Goal: Transaction & Acquisition: Purchase product/service

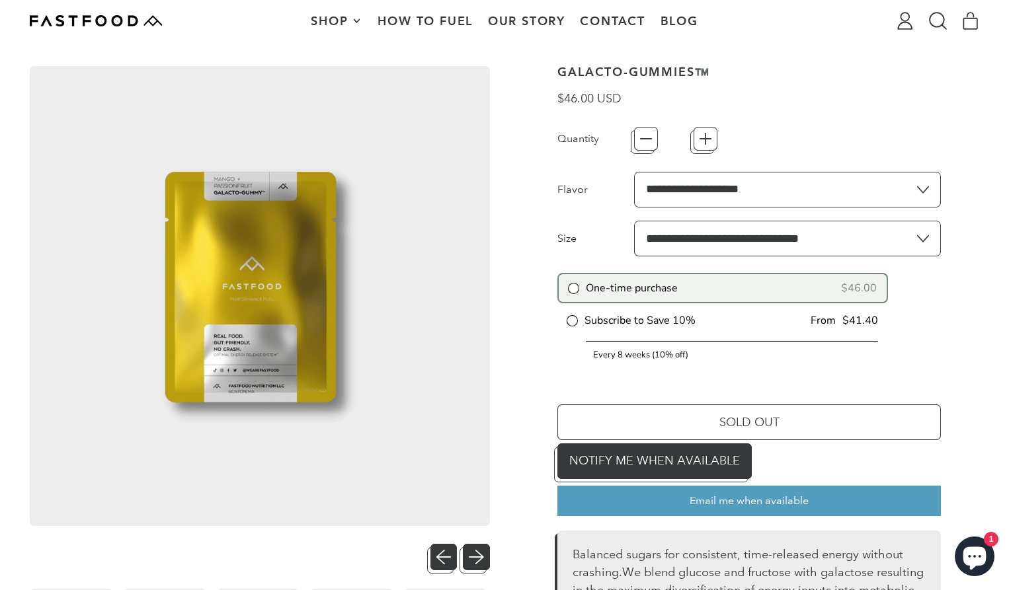
scroll to position [56, 0]
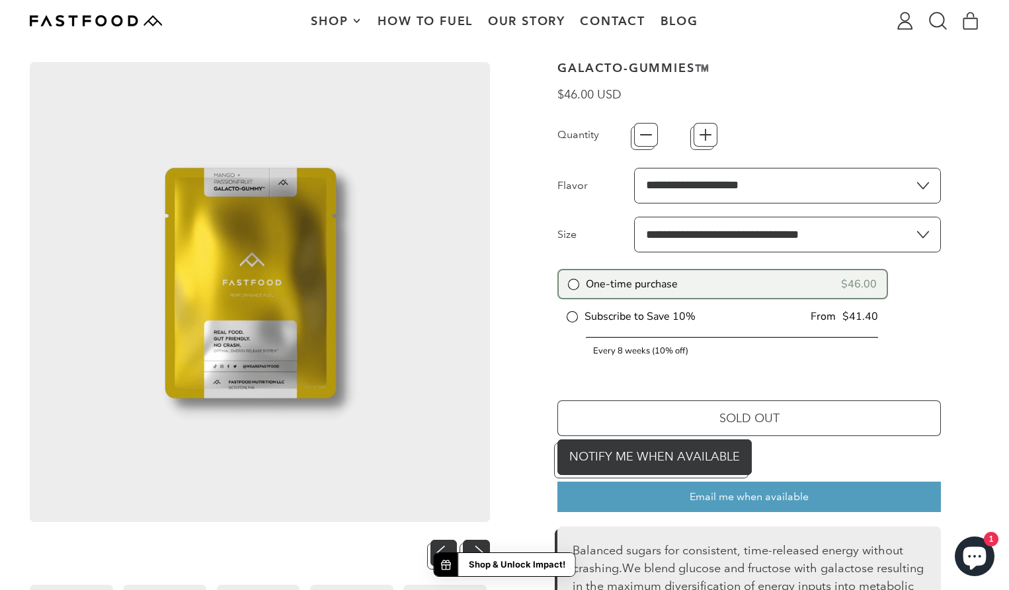
click at [473, 559] on strong "Shop & Unlock Impact!" at bounding box center [517, 565] width 97 height 13
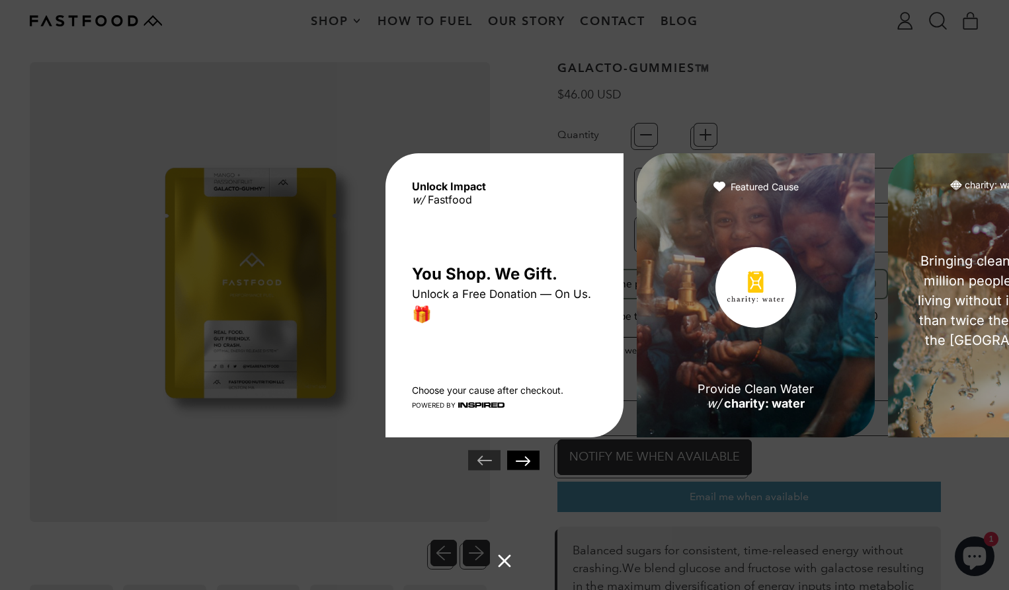
click at [883, 69] on div "Unlock Impact w/ Fastfood You Shop. We Gift. Unlock a Free Donation — On Us. 🎁 …" at bounding box center [504, 295] width 1009 height 590
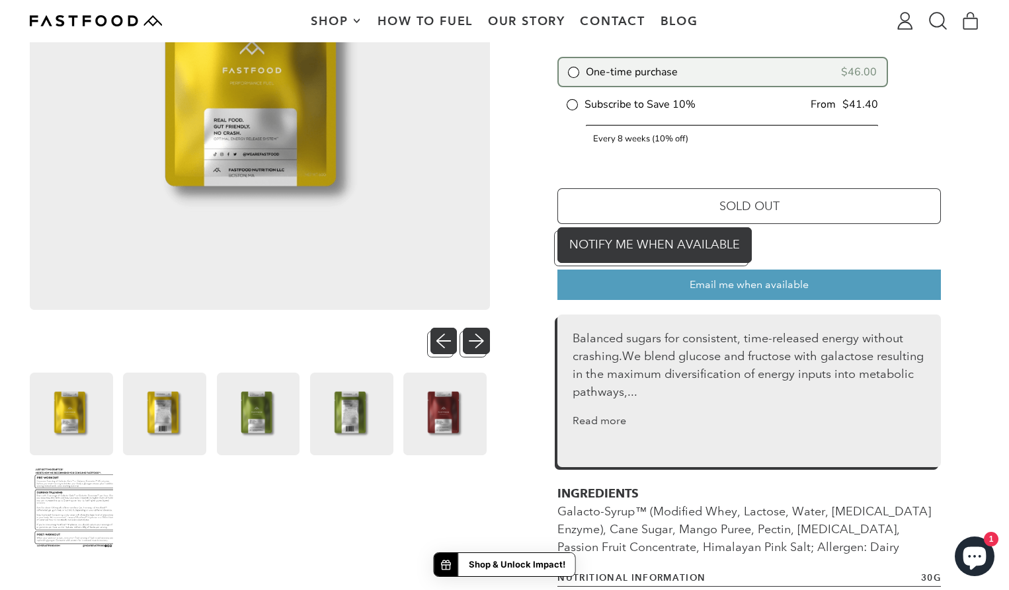
scroll to position [283, 0]
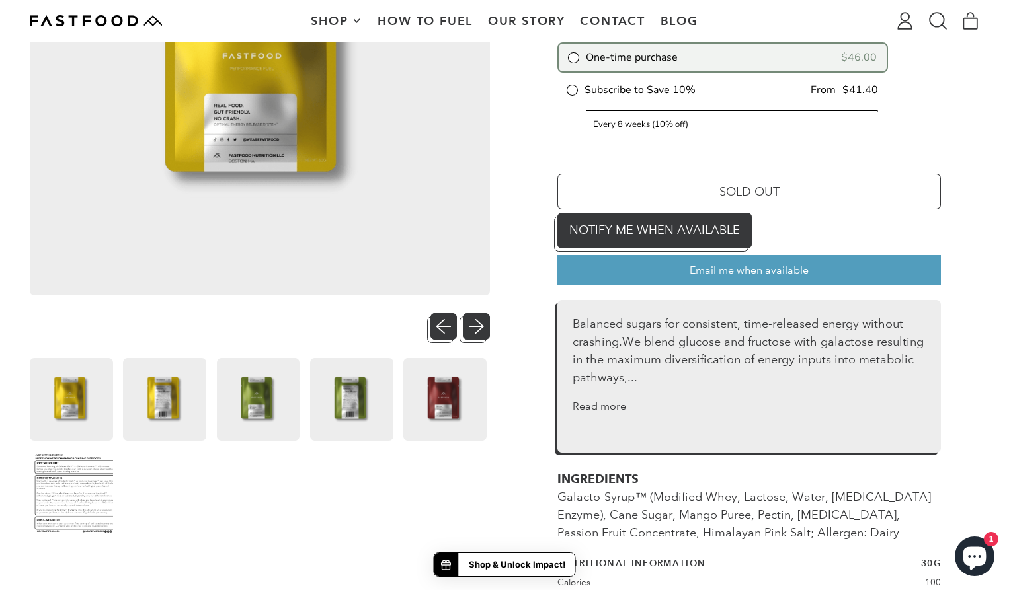
click at [81, 497] on img at bounding box center [71, 493] width 83 height 83
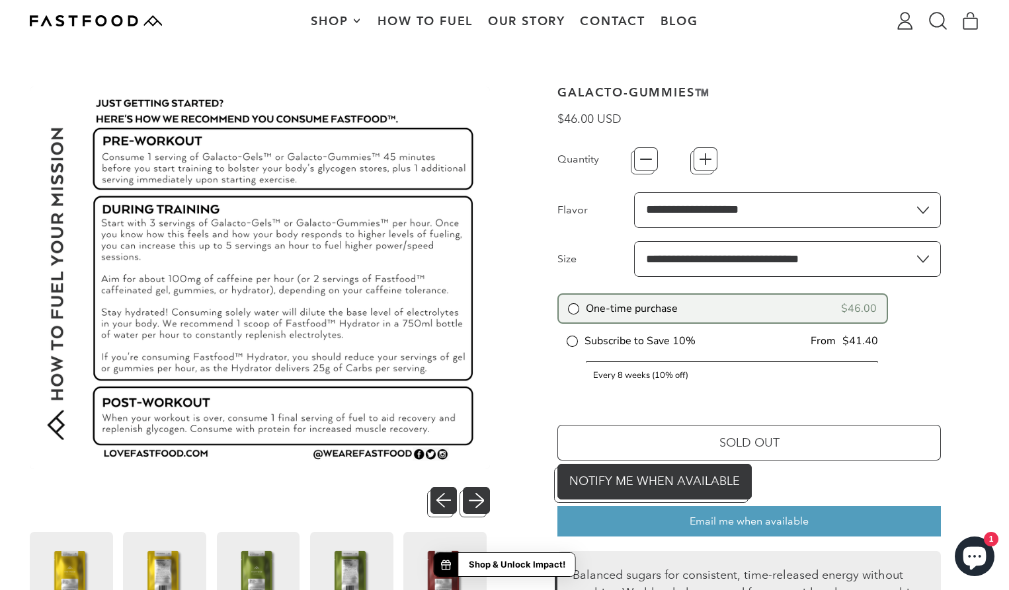
scroll to position [26, 0]
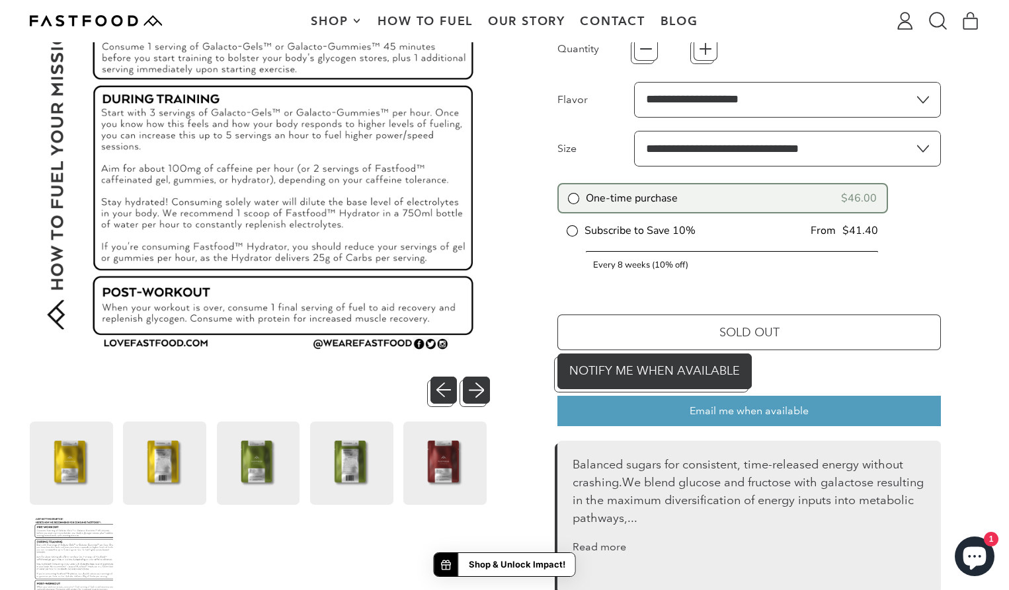
click at [344, 449] on img at bounding box center [351, 463] width 83 height 83
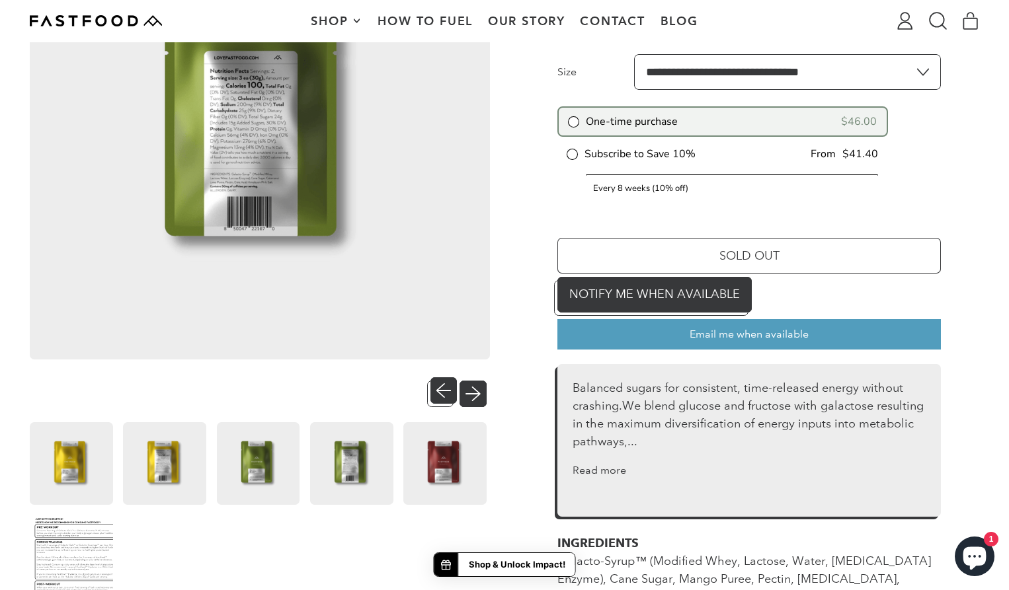
click at [479, 389] on button "Next slide" at bounding box center [476, 391] width 27 height 27
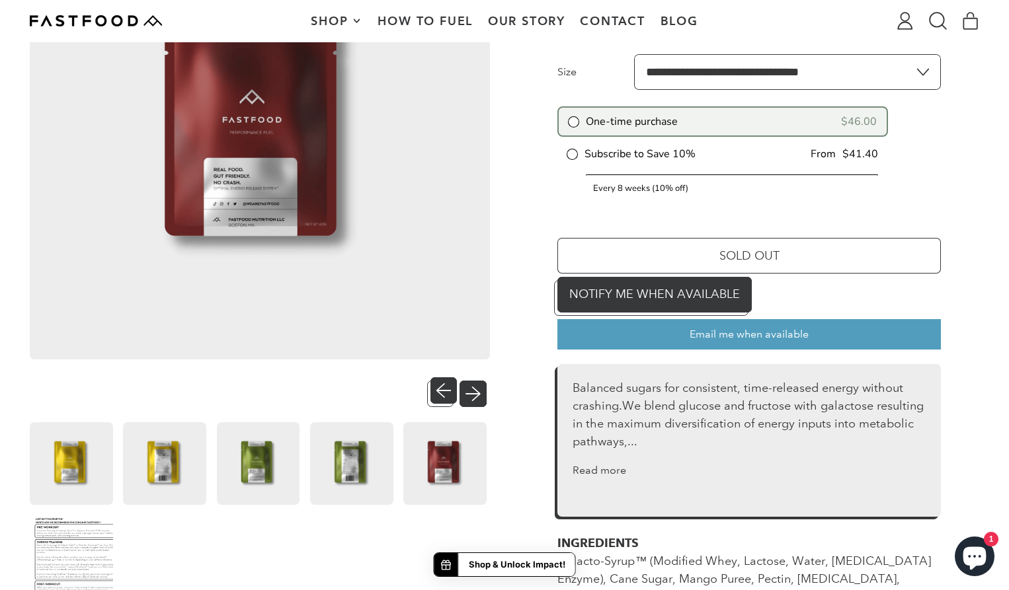
click at [479, 389] on button "Next slide" at bounding box center [476, 391] width 27 height 27
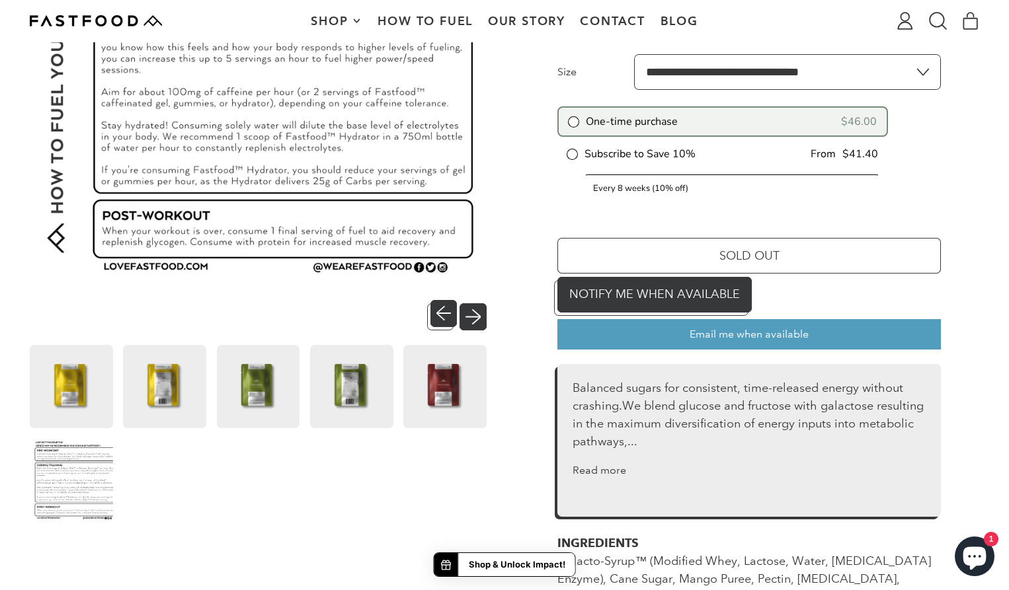
scroll to position [142, 0]
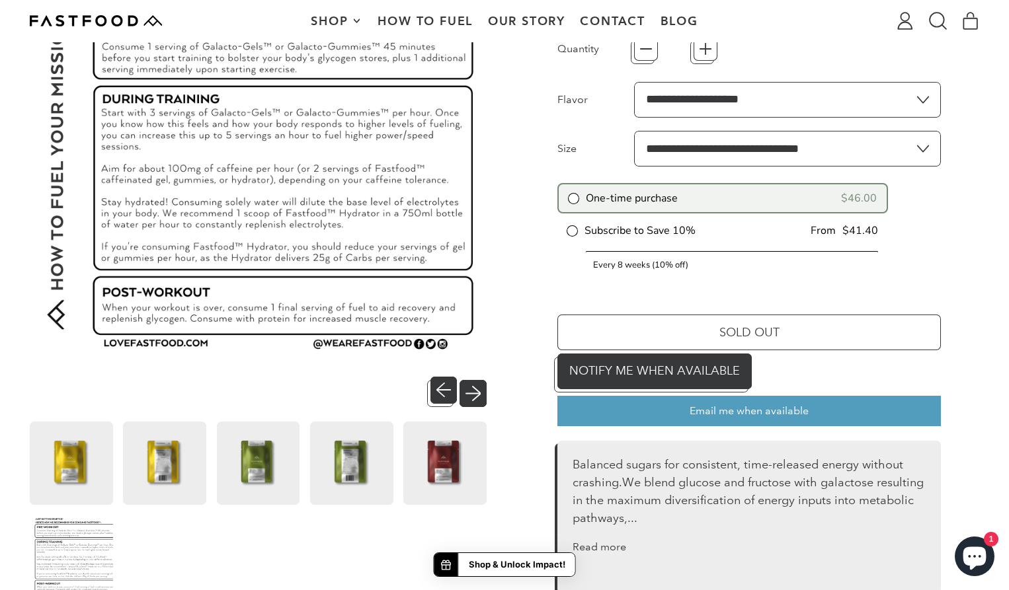
click at [479, 389] on button "Next slide" at bounding box center [476, 390] width 27 height 27
click at [477, 390] on button "Next slide" at bounding box center [476, 390] width 27 height 27
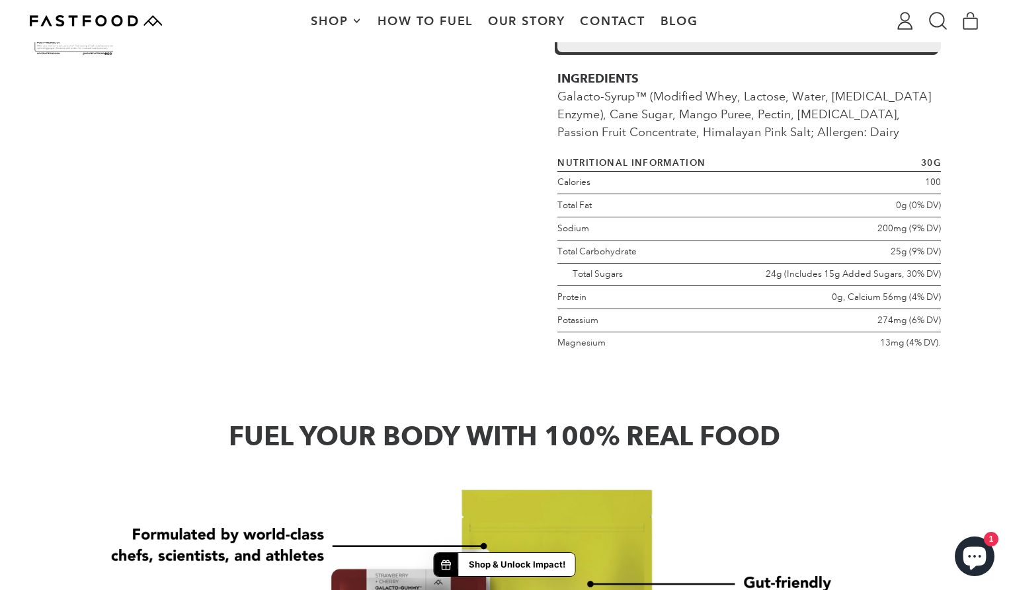
scroll to position [671, 0]
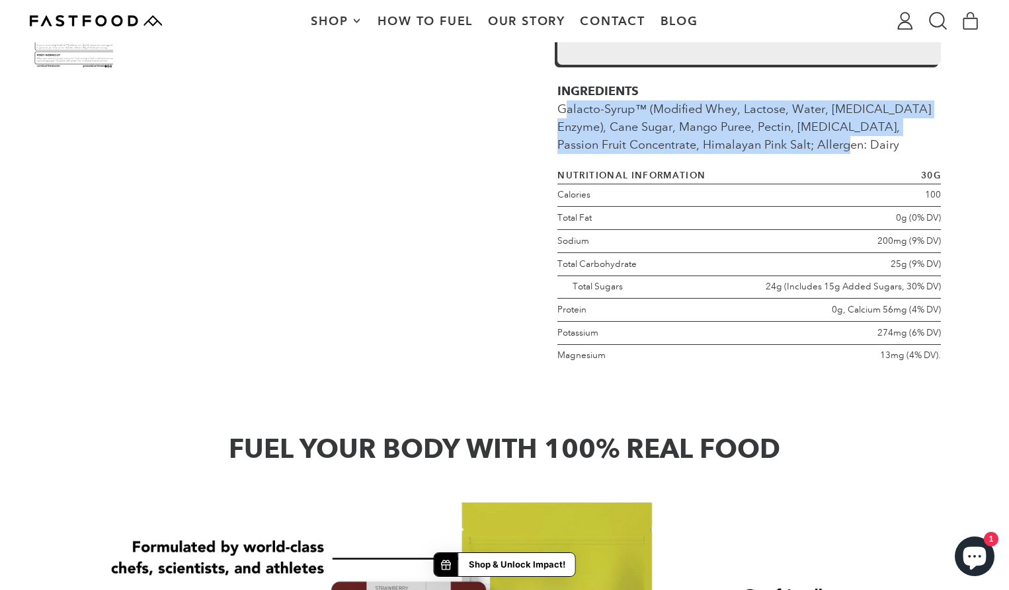
drag, startPoint x: 559, startPoint y: 107, endPoint x: 827, endPoint y: 140, distance: 269.2
click at [827, 140] on div "INGREDIENTS Galacto-Syrup™ (Modified Whey, Lactose, Water, [MEDICAL_DATA] Enzym…" at bounding box center [748, 118] width 383 height 71
copy div "Galacto-Syrup™ (Modified Whey, Lactose, Water, [MEDICAL_DATA] Enzyme), Cane Sug…"
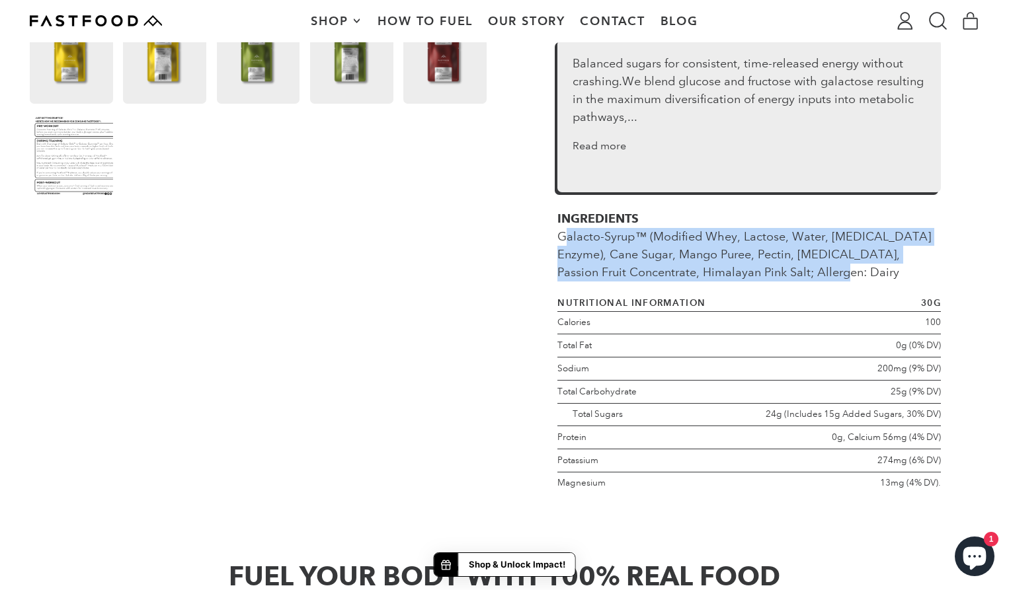
scroll to position [545, 0]
